Goal: Information Seeking & Learning: Find specific fact

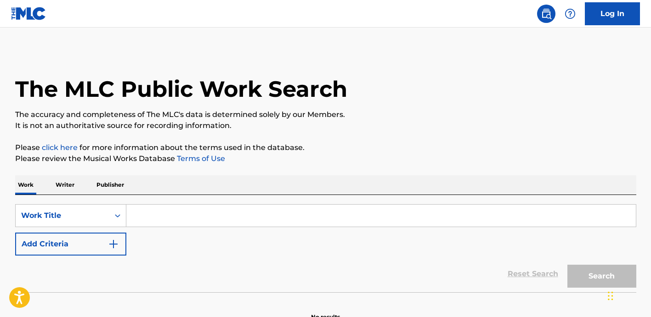
click at [210, 208] on input "Search Form" at bounding box center [381, 216] width 510 height 22
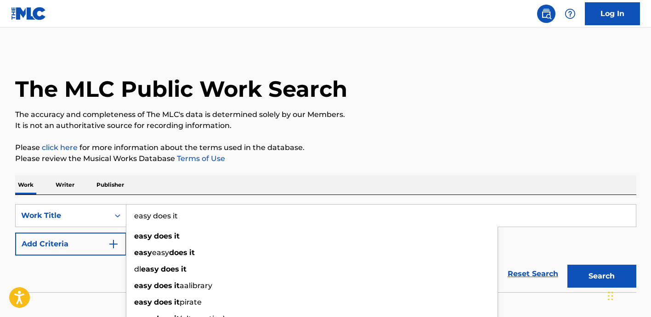
type input "easy does it"
click at [320, 148] on p "Please click here for more information about the terms used in the database." at bounding box center [325, 147] width 621 height 11
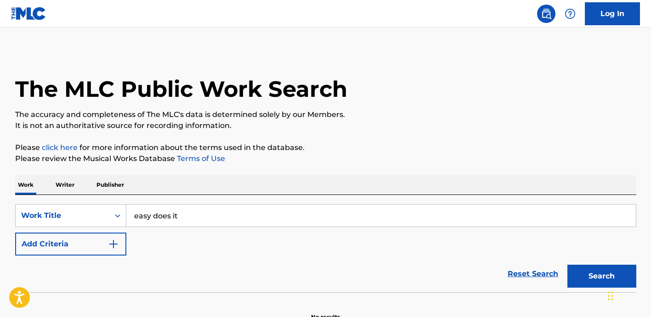
click at [102, 254] on button "Add Criteria" at bounding box center [70, 244] width 111 height 23
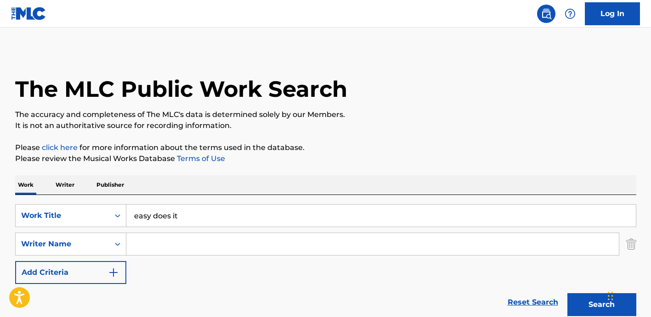
click at [188, 244] on input "Search Form" at bounding box center [372, 244] width 493 height 22
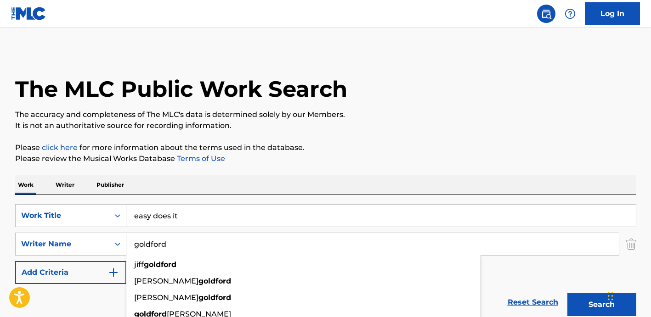
type input "goldford"
click at [567, 294] on button "Search" at bounding box center [601, 305] width 69 height 23
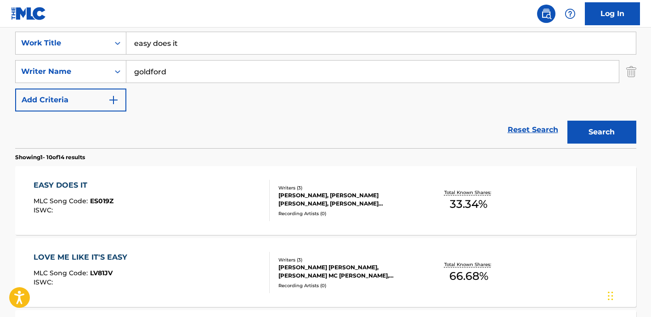
scroll to position [179, 0]
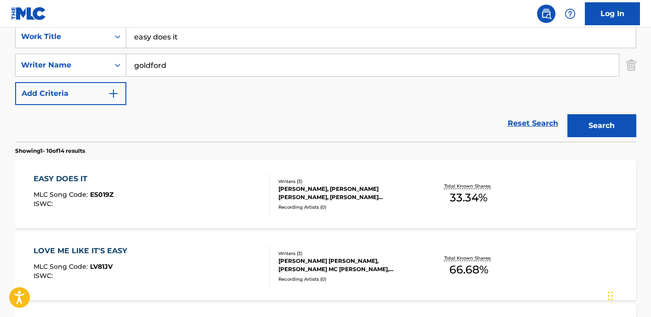
click at [210, 211] on div "EASY DOES IT MLC Song Code : ES019Z ISWC : Writers ( 3 ) [PERSON_NAME], [PERSON…" at bounding box center [325, 194] width 621 height 69
